Goal: Navigation & Orientation: Find specific page/section

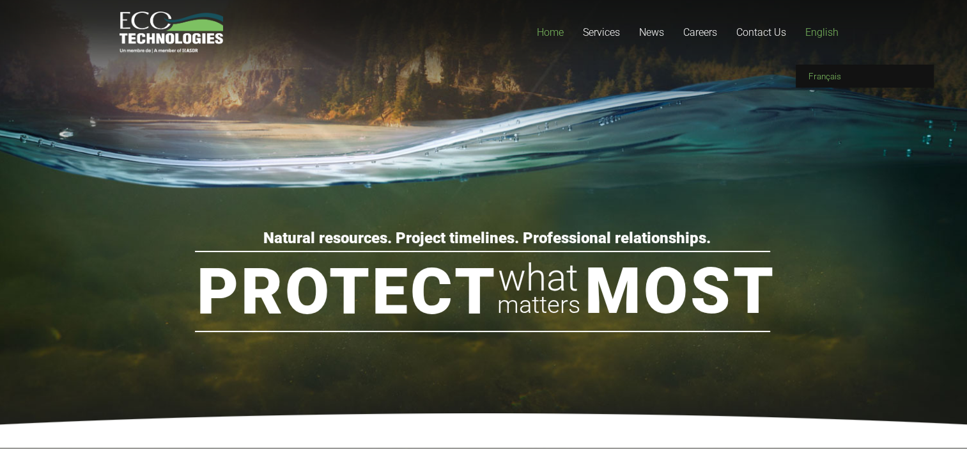
click at [831, 79] on span "Français" at bounding box center [825, 76] width 33 height 10
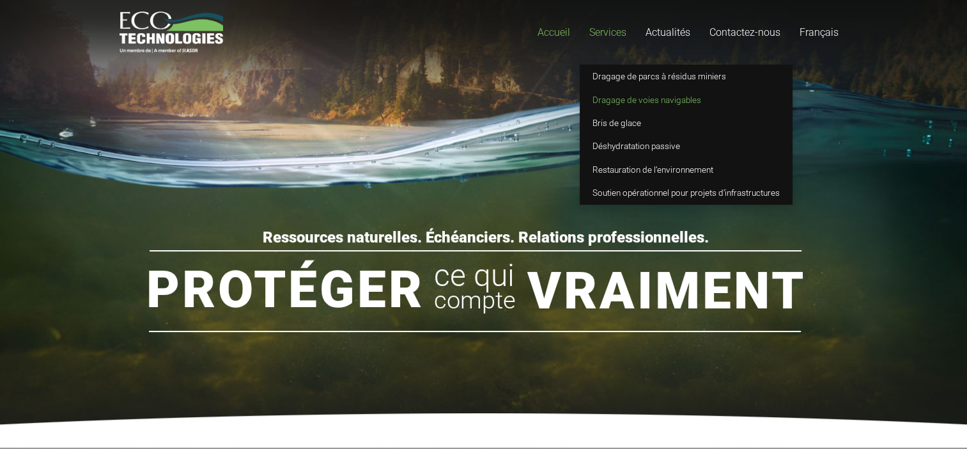
click at [627, 100] on span "Dragage de voies navigables" at bounding box center [647, 100] width 109 height 10
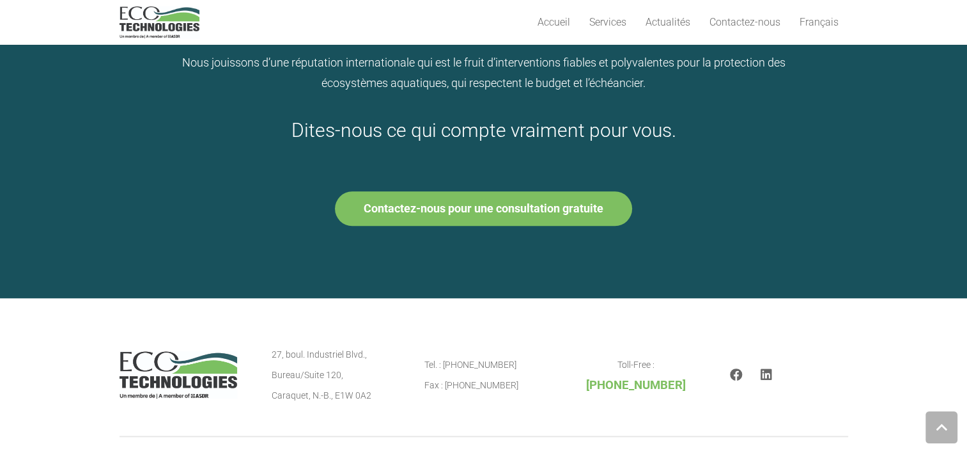
scroll to position [1233, 0]
